Goal: Task Accomplishment & Management: Manage account settings

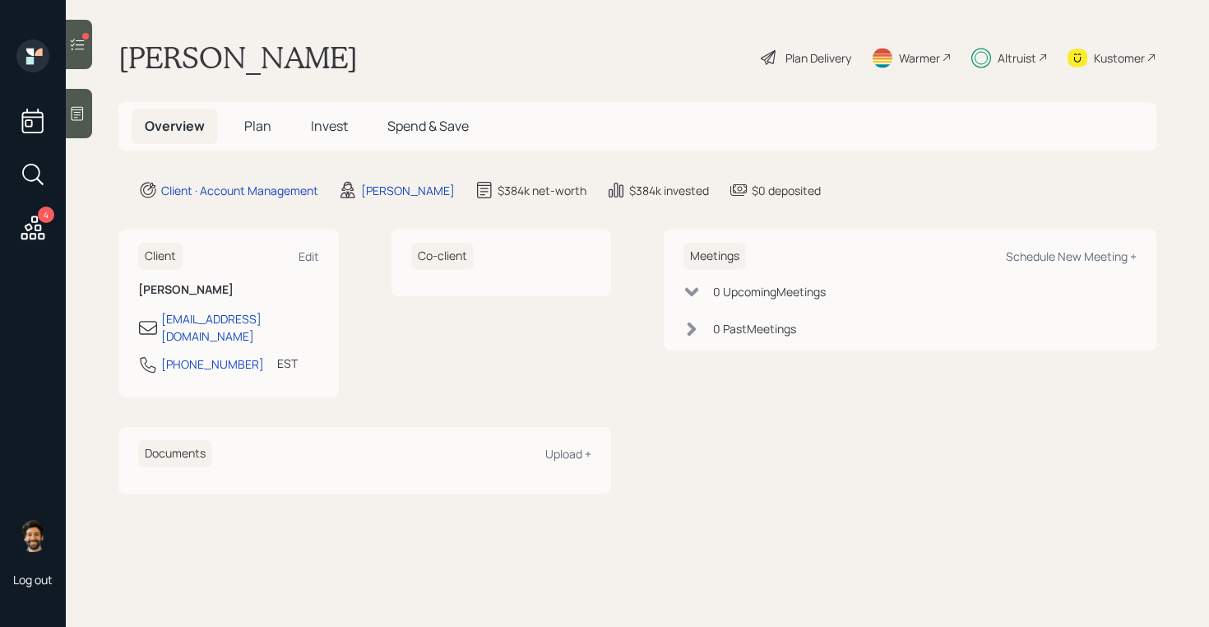
click at [328, 130] on span "Invest" at bounding box center [329, 126] width 37 height 18
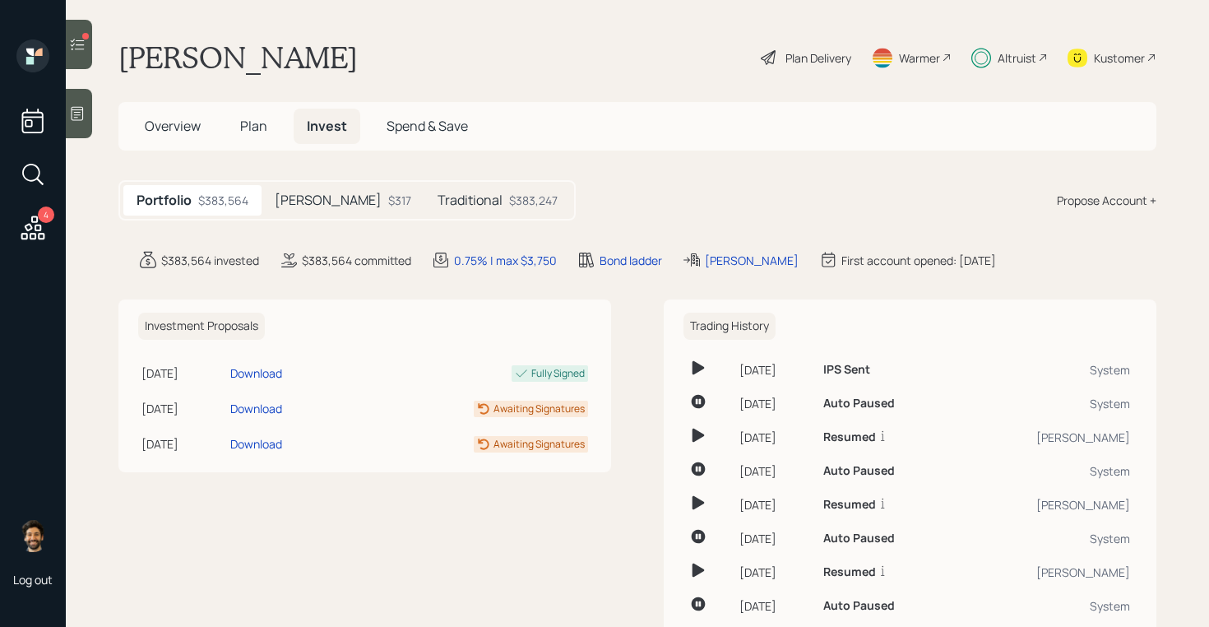
scroll to position [72, 0]
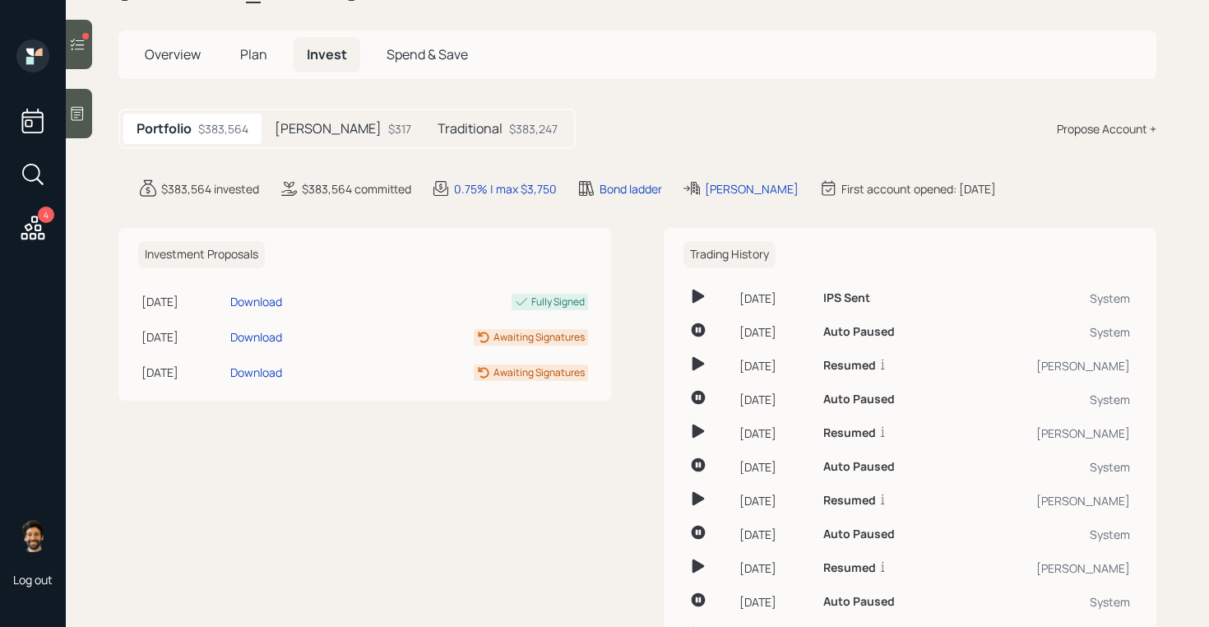
click at [242, 63] on span "Plan" at bounding box center [253, 54] width 27 height 18
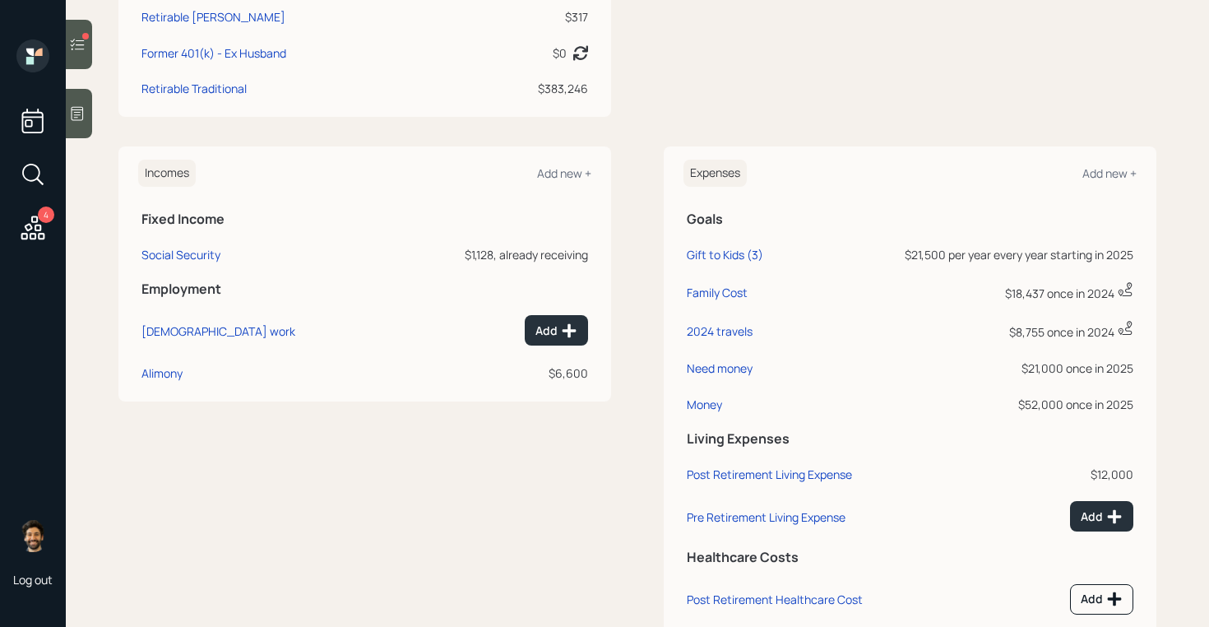
scroll to position [590, 0]
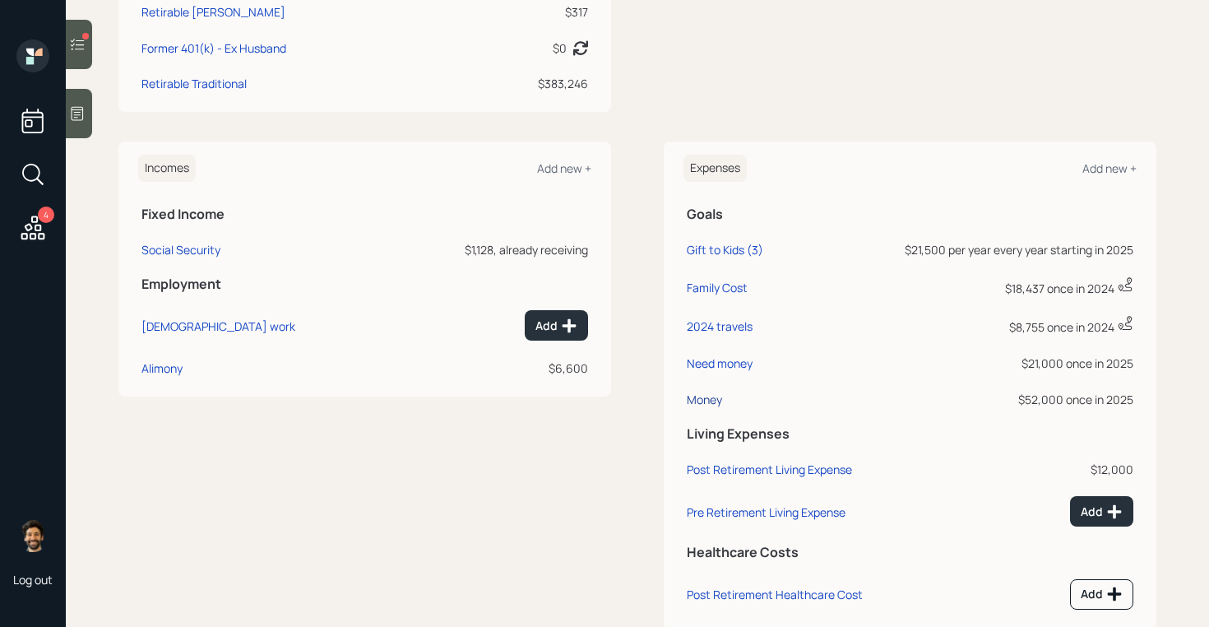
click at [711, 400] on div "Money" at bounding box center [704, 400] width 35 height 16
select select "0"
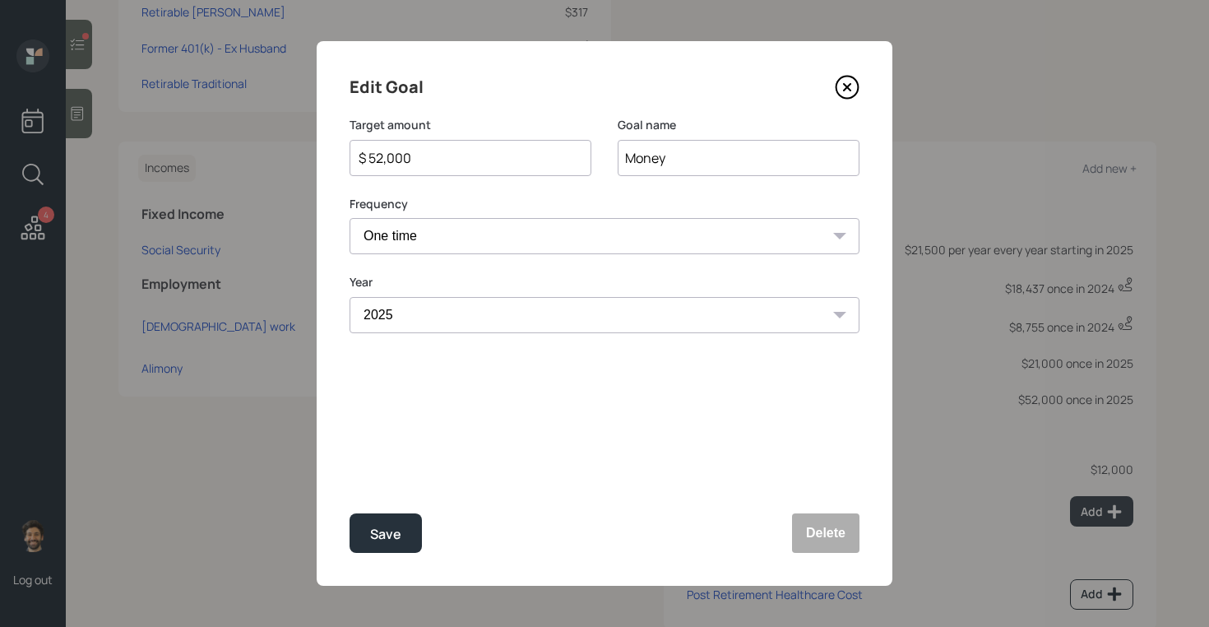
click at [439, 145] on div "$ 52,000" at bounding box center [471, 158] width 242 height 36
click at [434, 158] on input "$ 52,000" at bounding box center [464, 158] width 214 height 20
click at [369, 527] on button "Save" at bounding box center [386, 532] width 72 height 39
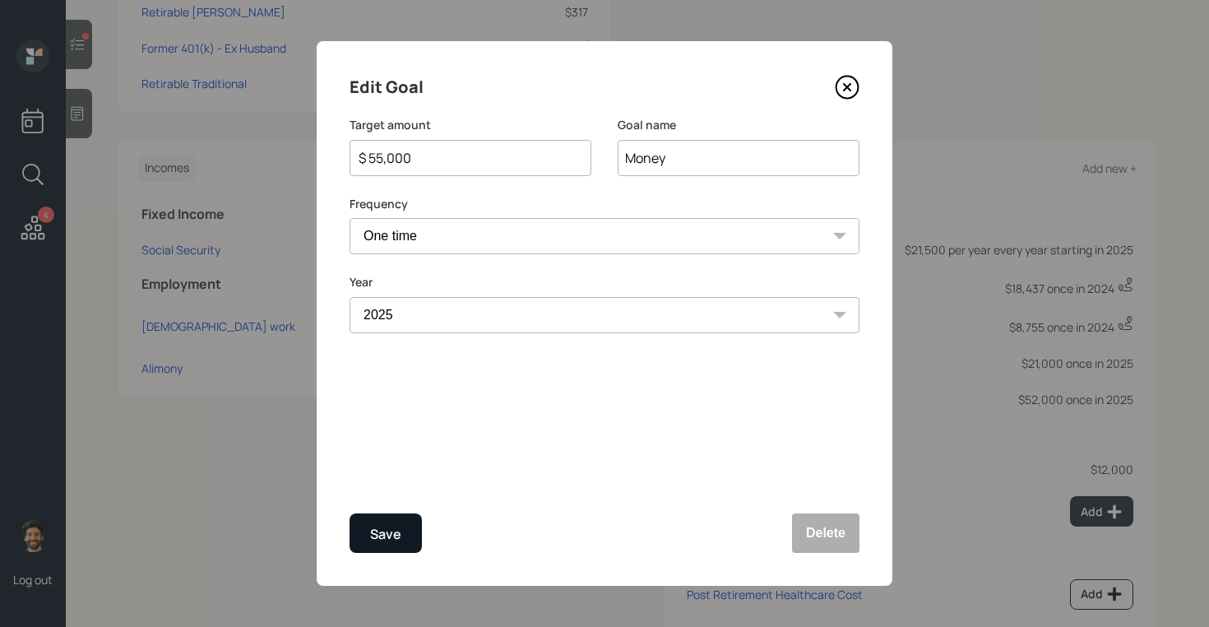
type input "$ 52,000"
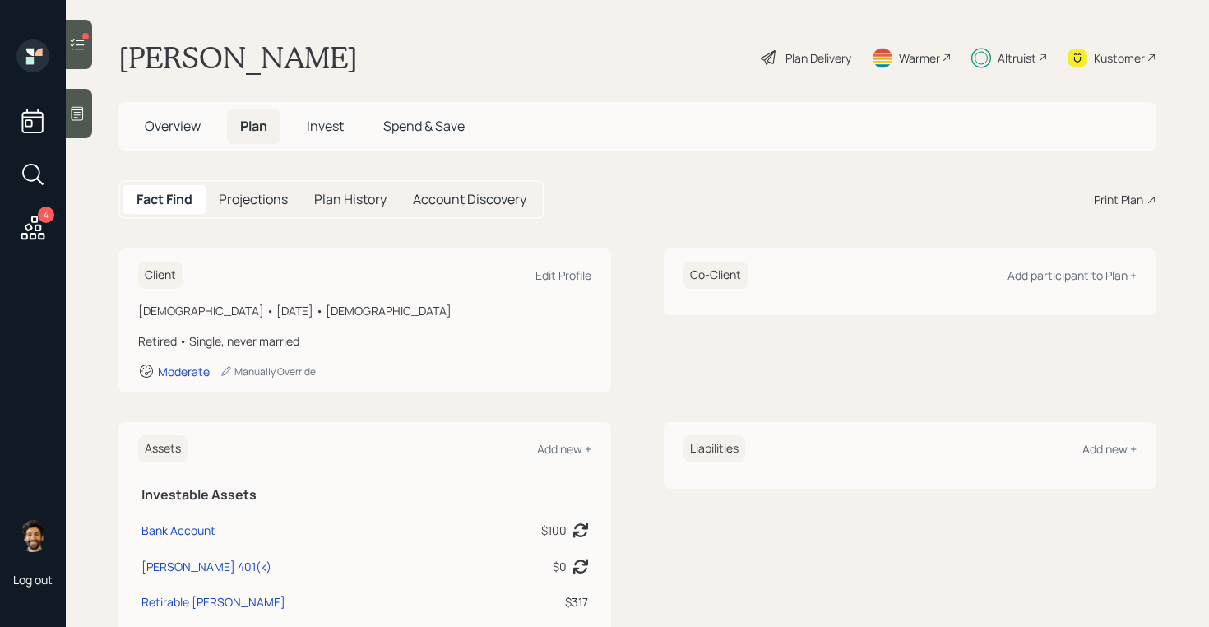
click at [309, 129] on span "Invest" at bounding box center [325, 126] width 37 height 18
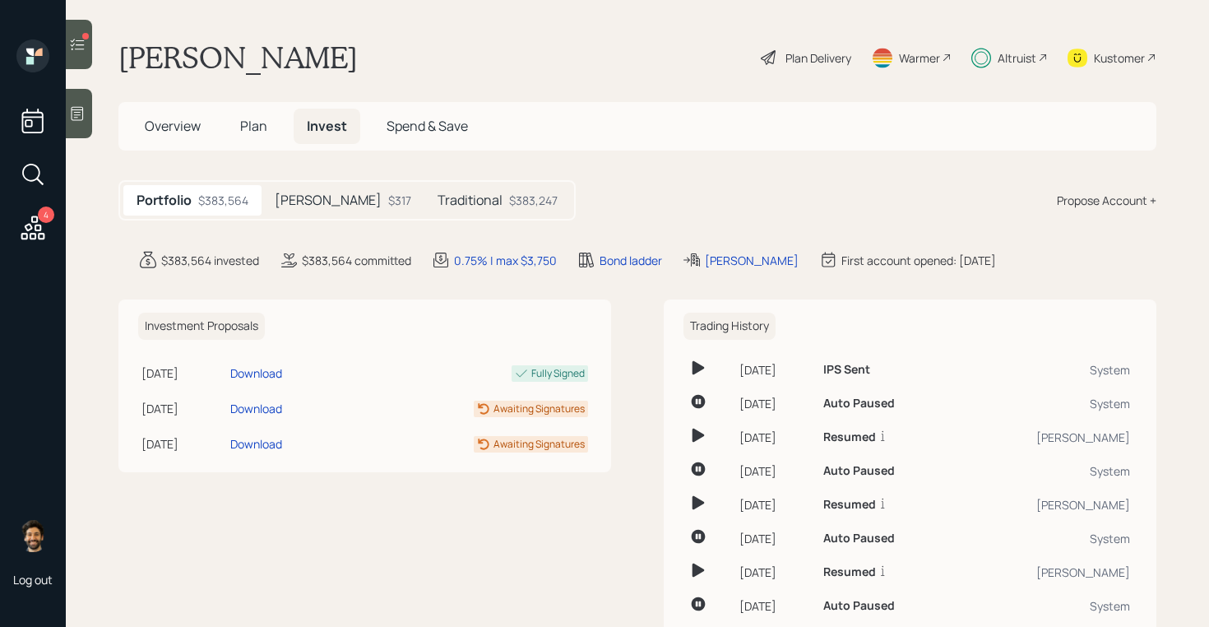
click at [438, 206] on h5 "Traditional" at bounding box center [470, 201] width 65 height 16
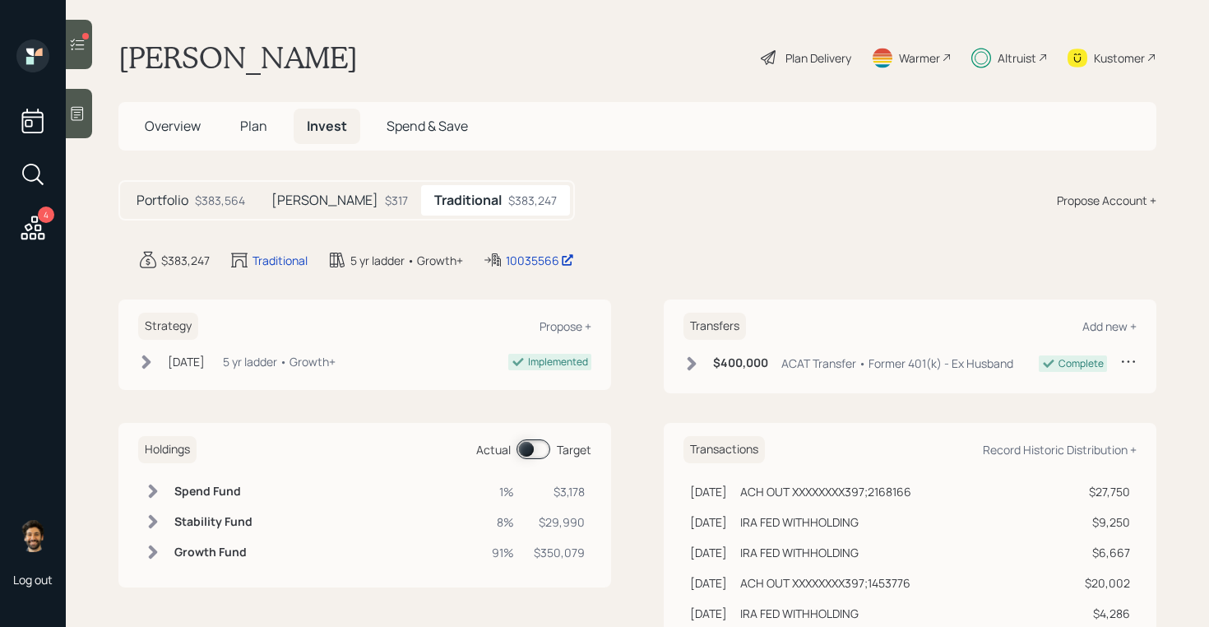
click at [530, 443] on span at bounding box center [534, 449] width 34 height 20
click at [540, 454] on span at bounding box center [534, 449] width 34 height 20
click at [155, 492] on icon at bounding box center [153, 492] width 9 height 14
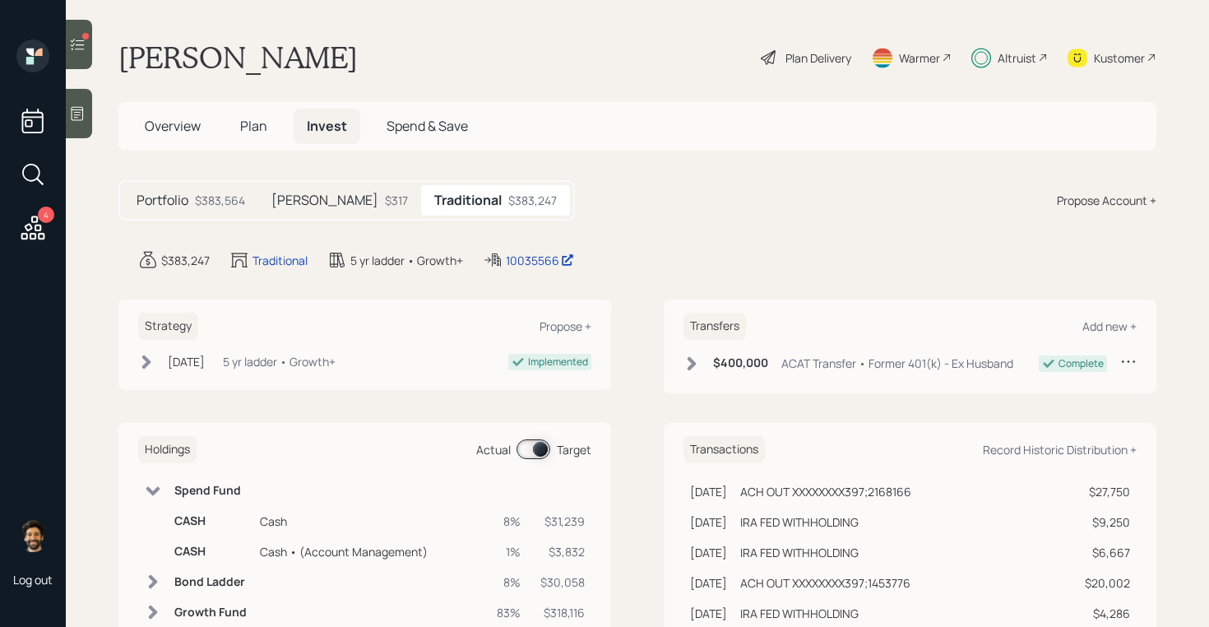
click at [155, 492] on icon at bounding box center [153, 490] width 14 height 9
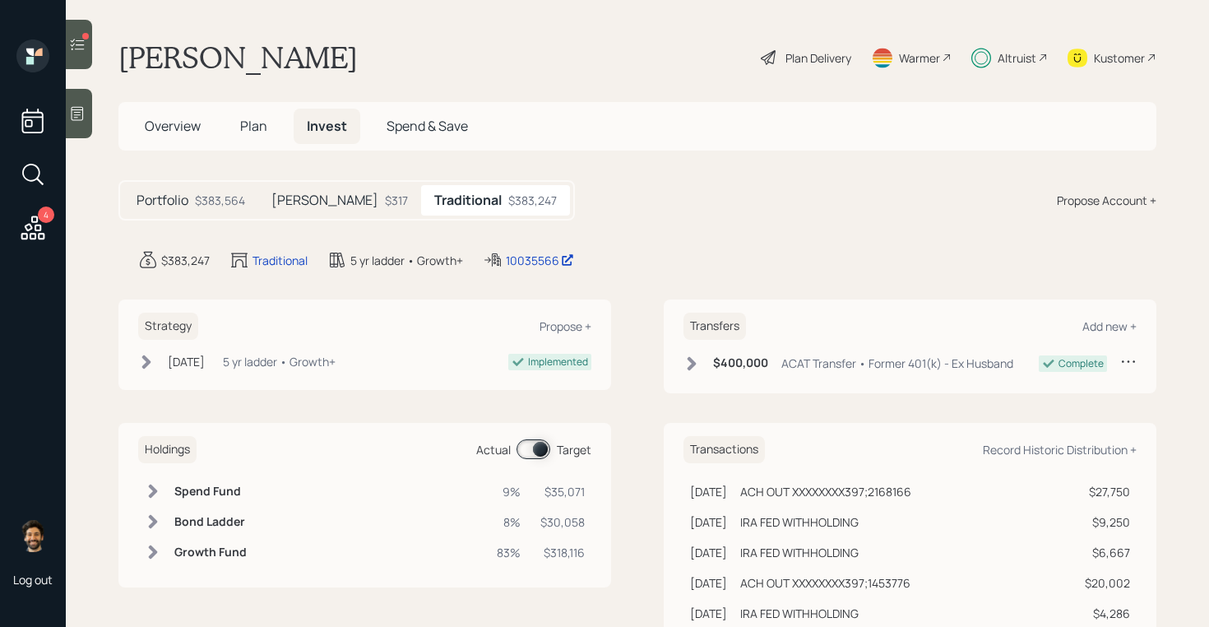
click at [267, 112] on h5 "Plan" at bounding box center [253, 126] width 53 height 35
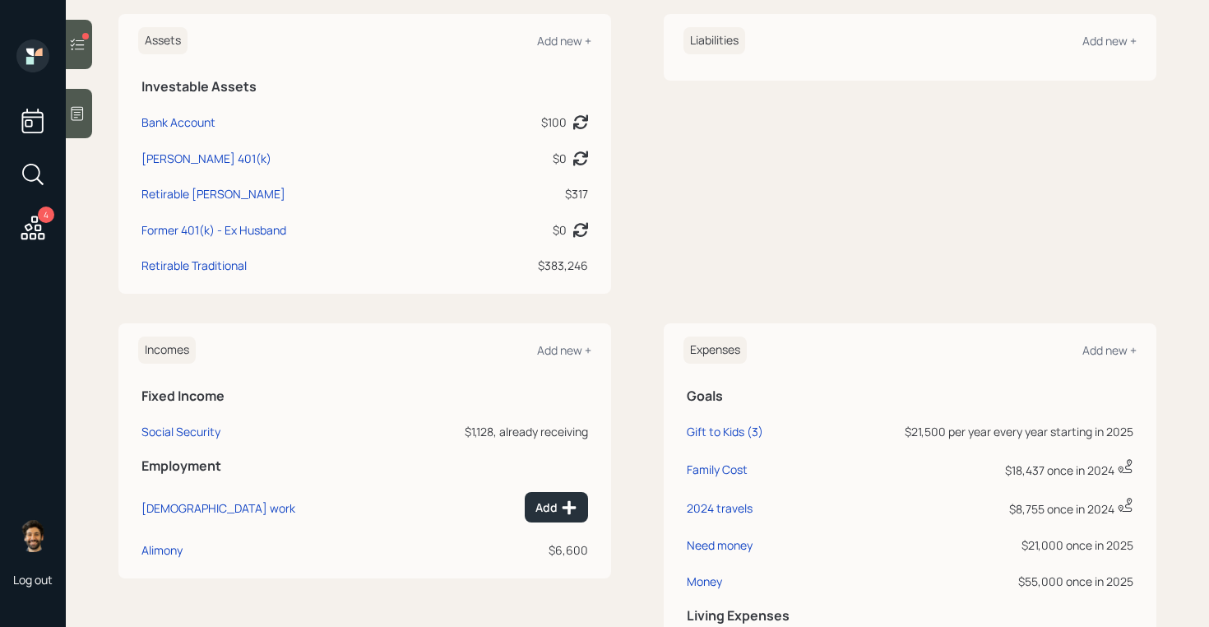
scroll to position [626, 0]
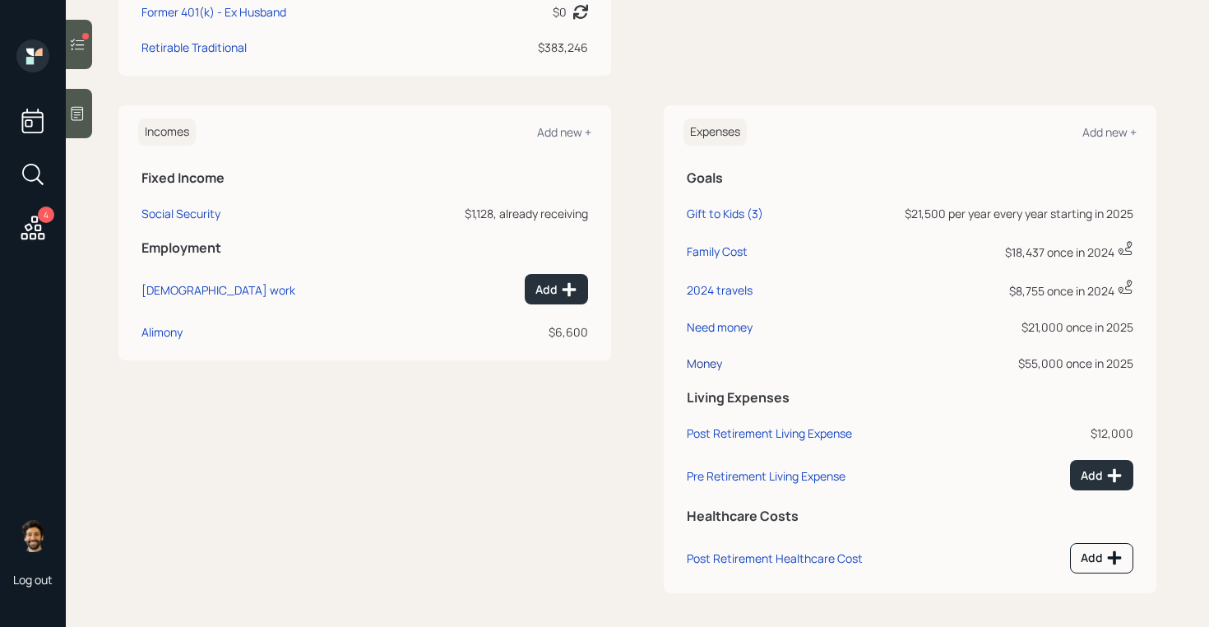
click at [712, 364] on div "Money" at bounding box center [704, 363] width 35 height 16
select select "0"
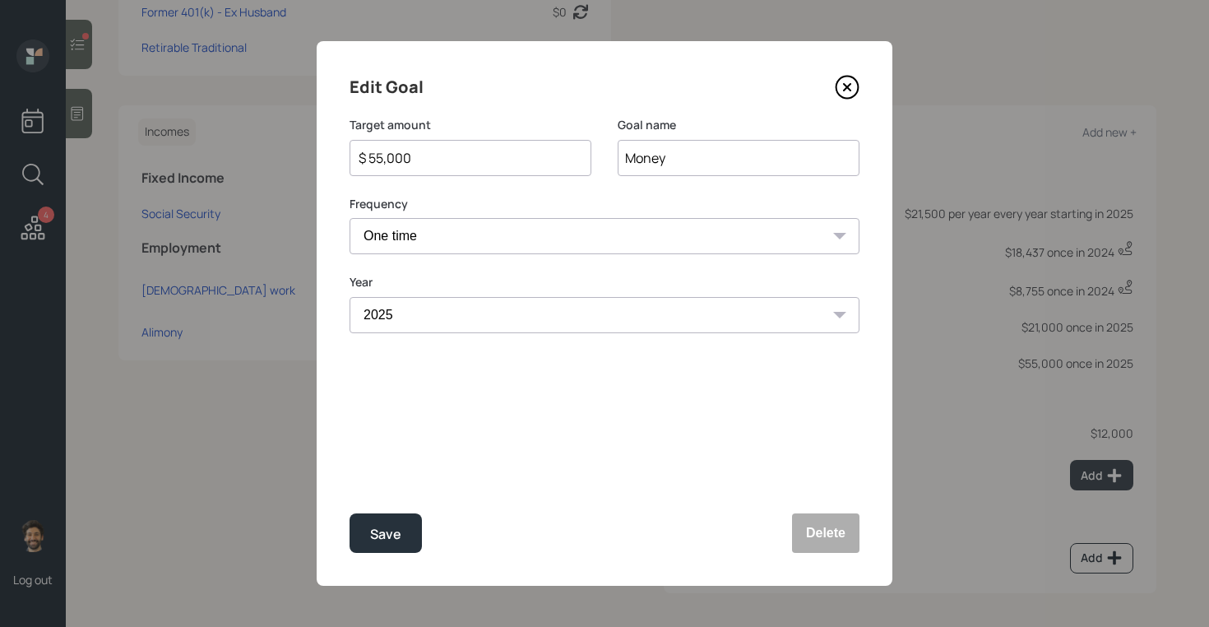
click at [378, 159] on input "$ 55,000" at bounding box center [464, 158] width 214 height 20
click at [372, 538] on div "Save" at bounding box center [385, 534] width 31 height 22
type input "$ 55,000"
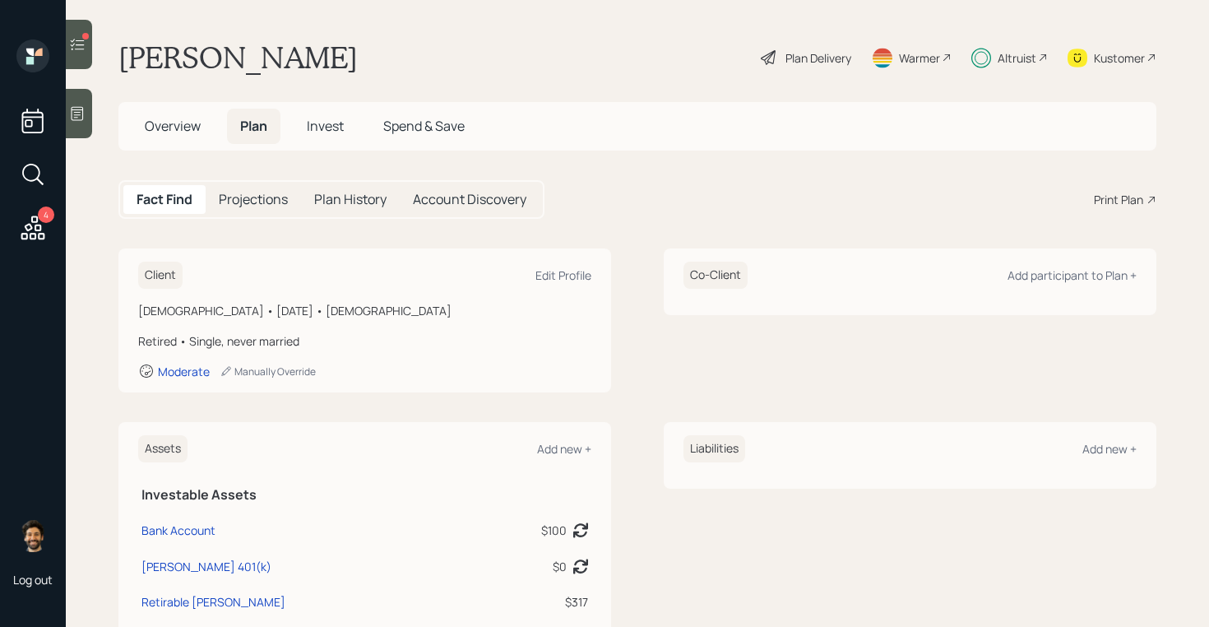
click at [333, 118] on span "Invest" at bounding box center [325, 126] width 37 height 18
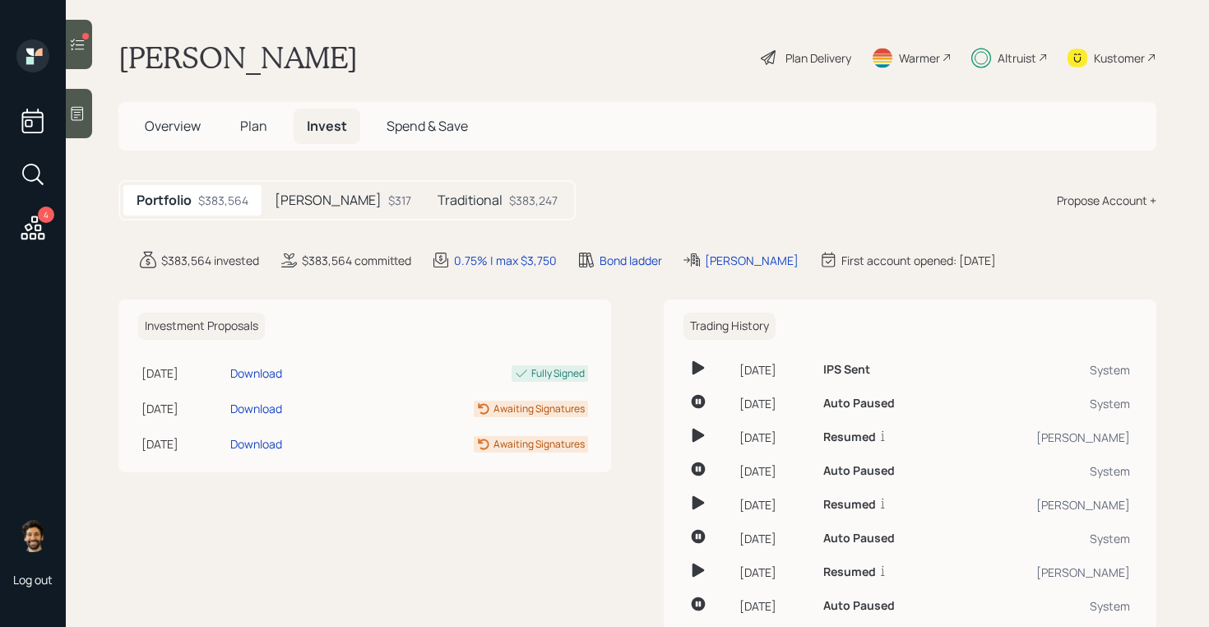
click at [509, 193] on div "$383,247" at bounding box center [533, 200] width 49 height 17
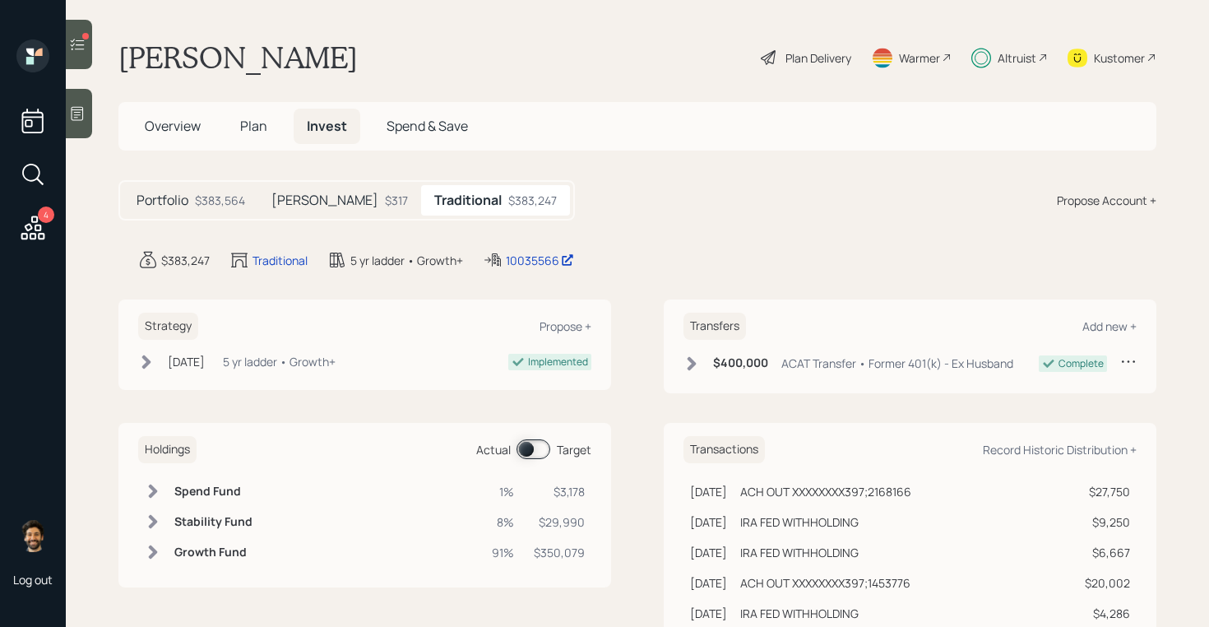
click at [540, 452] on span at bounding box center [534, 449] width 34 height 20
click at [172, 490] on td "Spend Fund" at bounding box center [211, 491] width 86 height 30
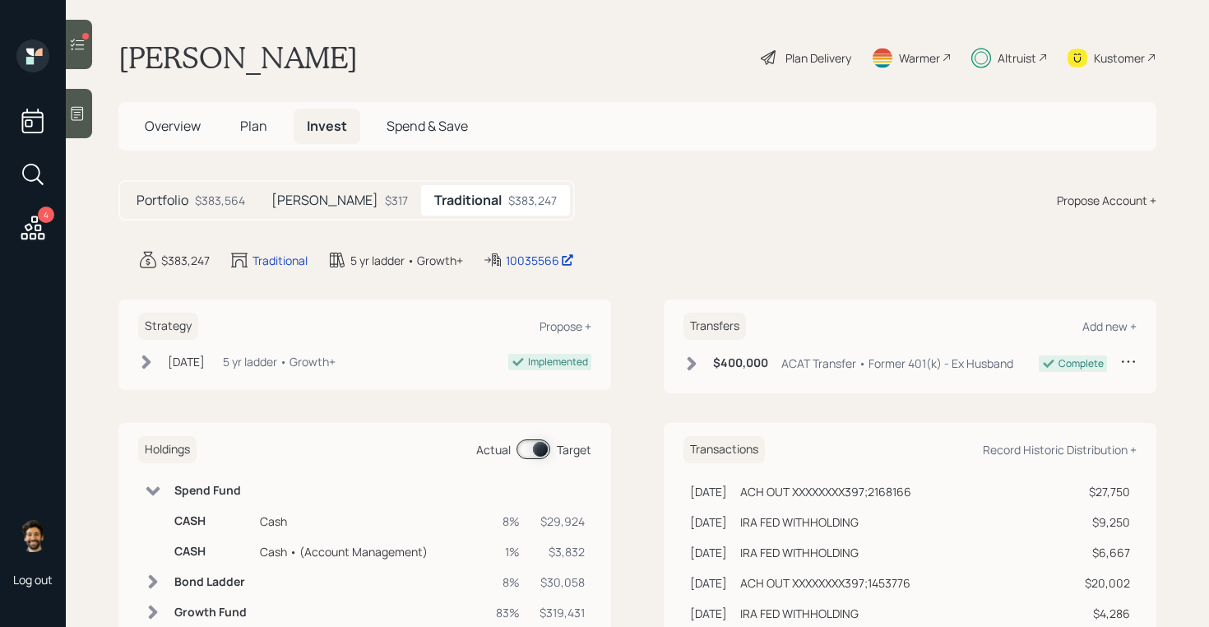
click at [172, 490] on td "Spend Fund" at bounding box center [211, 491] width 86 height 30
